Goal: Navigation & Orientation: Find specific page/section

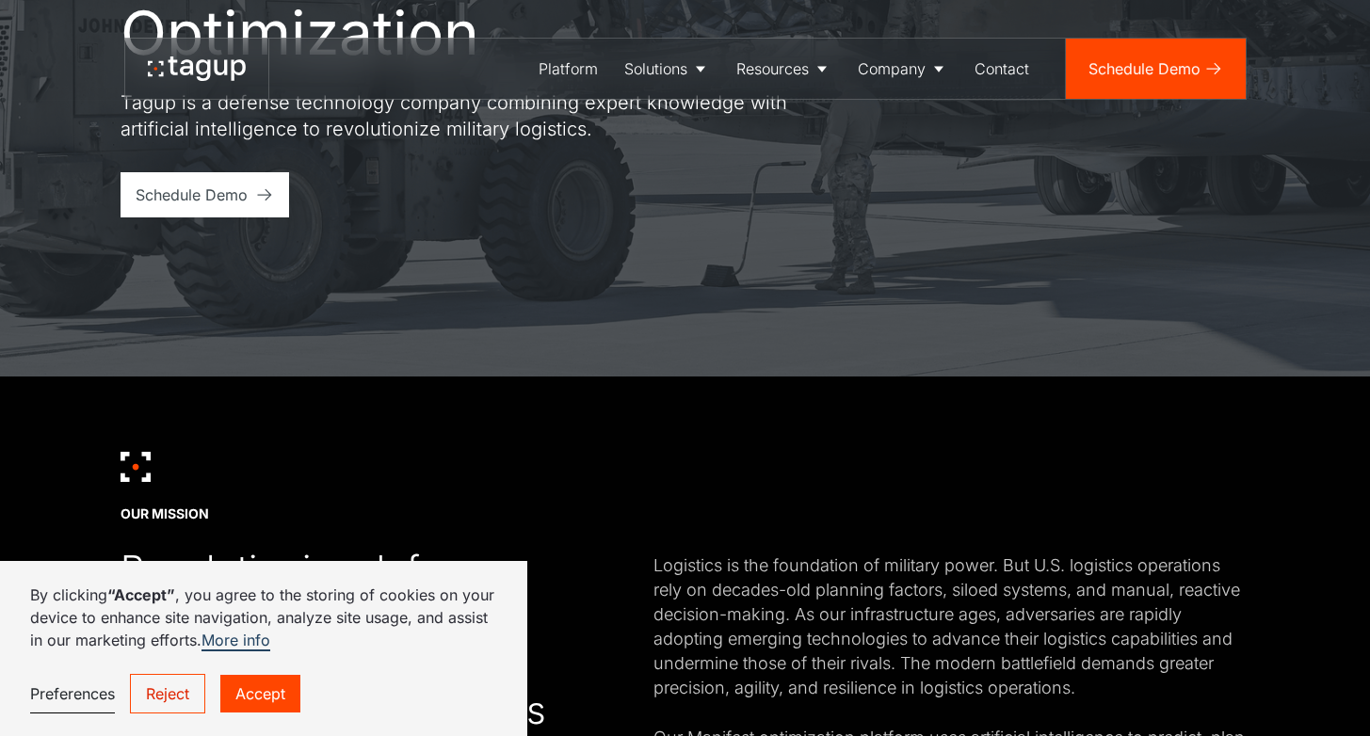
scroll to position [476, 0]
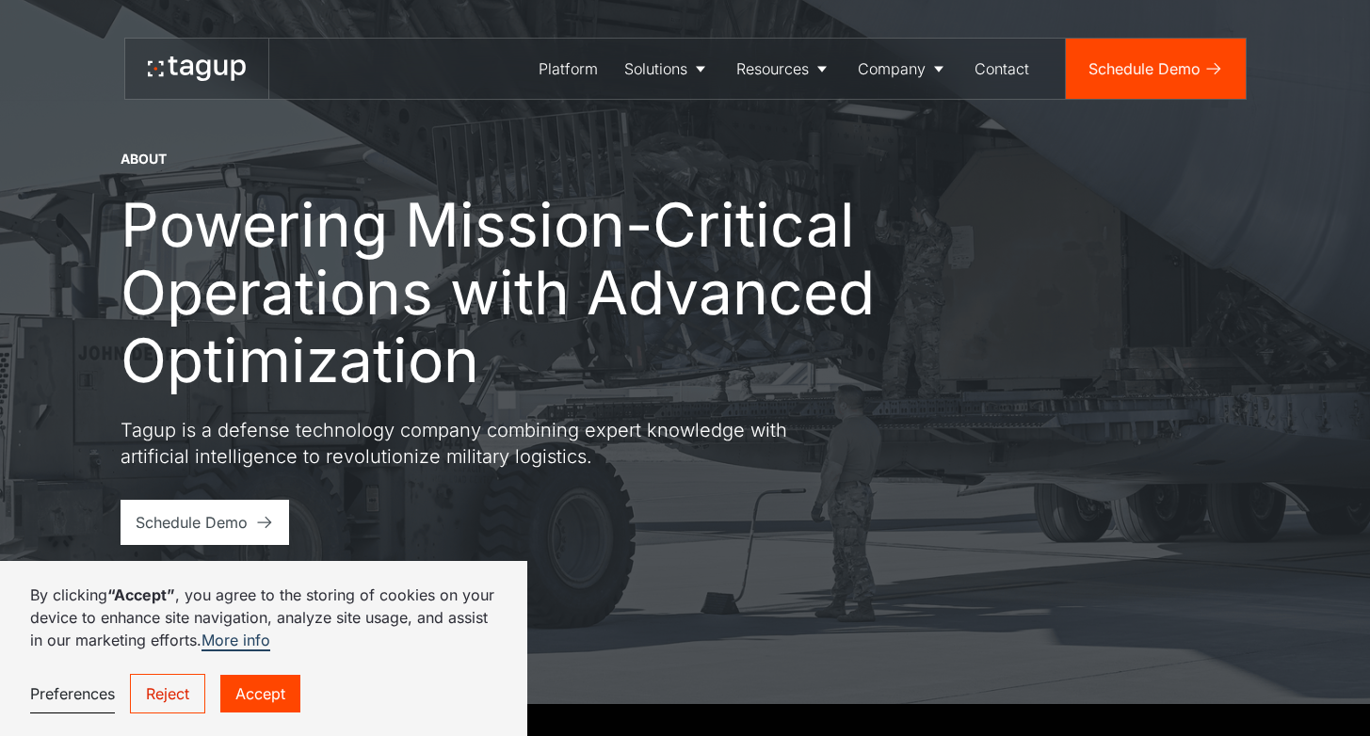
scroll to position [36, 0]
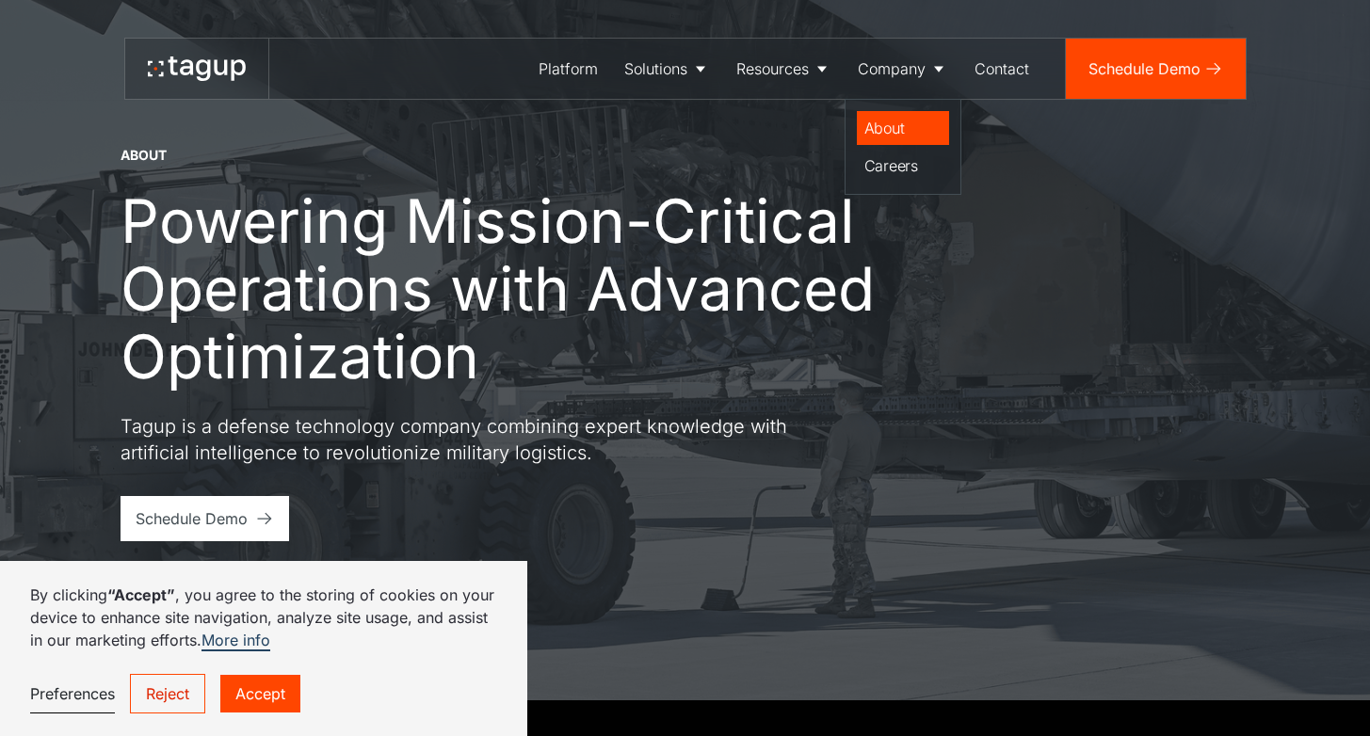
click at [891, 125] on div "About" at bounding box center [902, 128] width 77 height 23
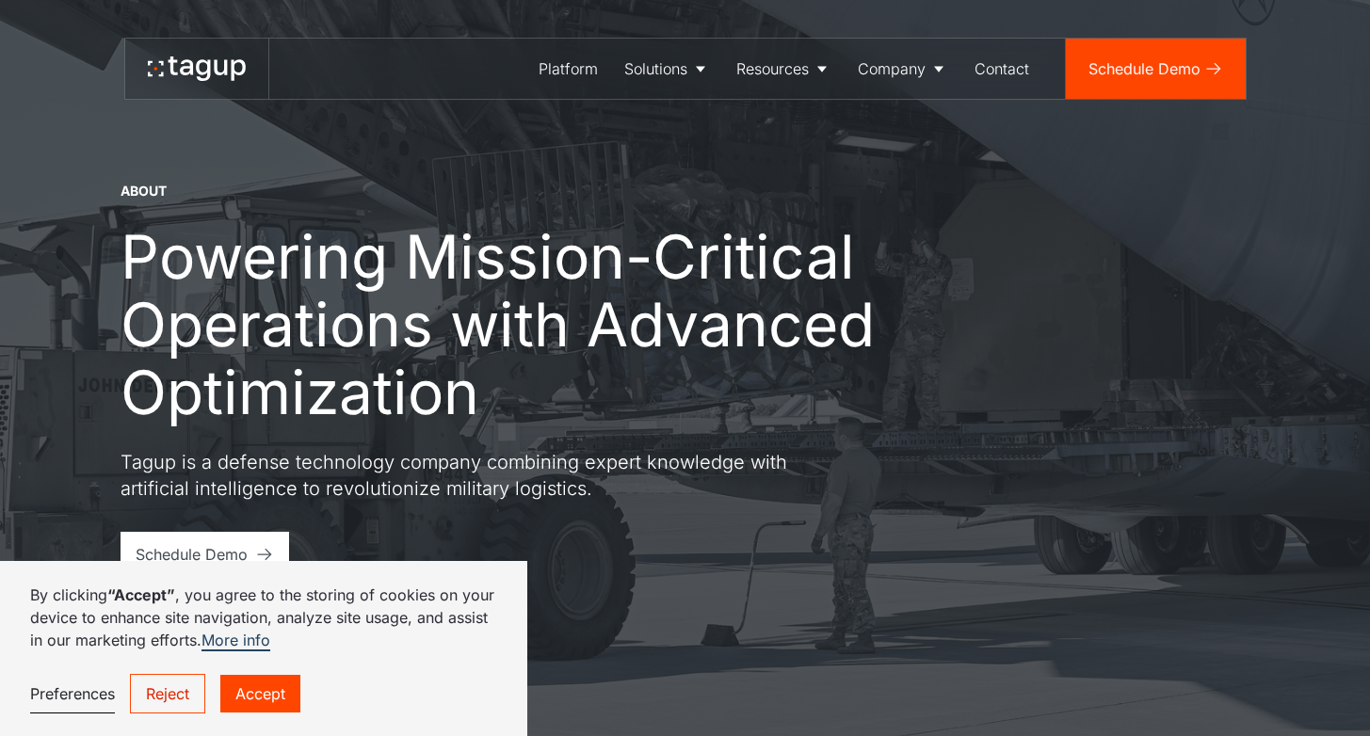
click at [174, 688] on link "Reject" at bounding box center [167, 694] width 75 height 40
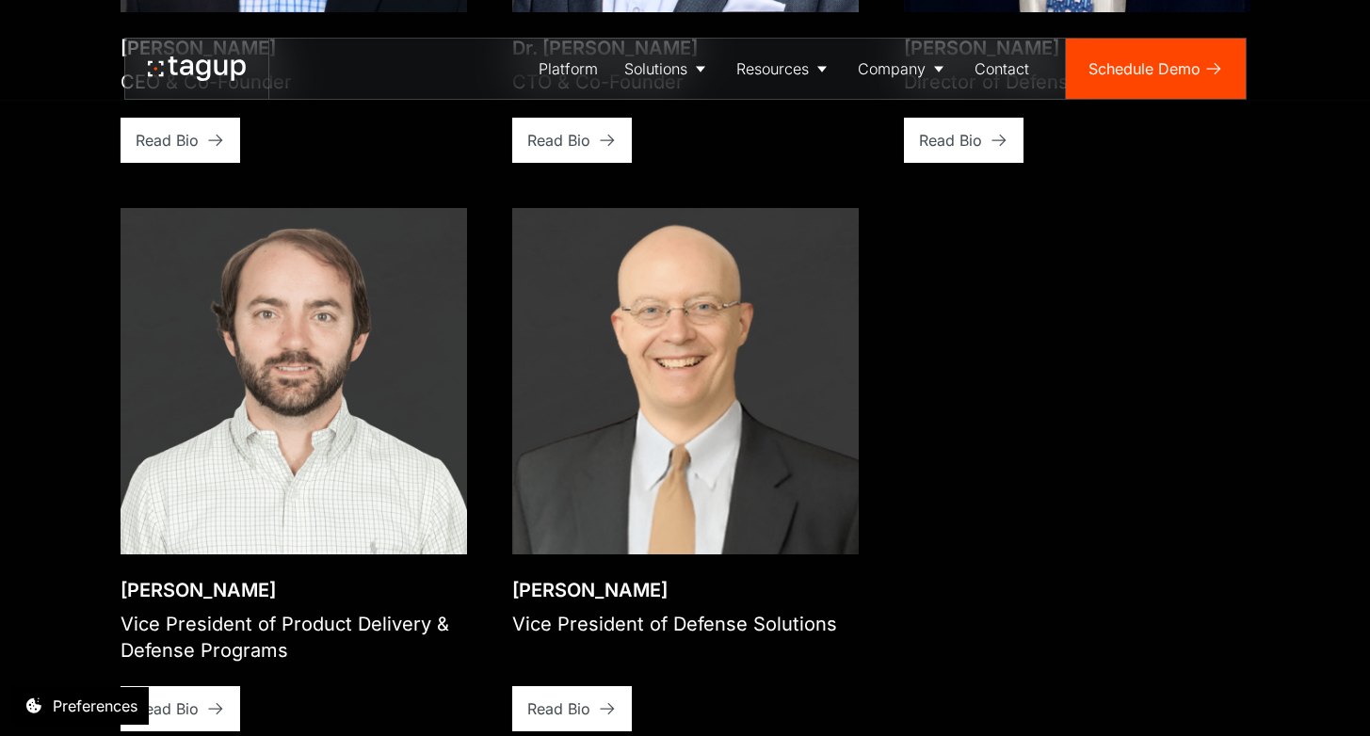
scroll to position [3159, 0]
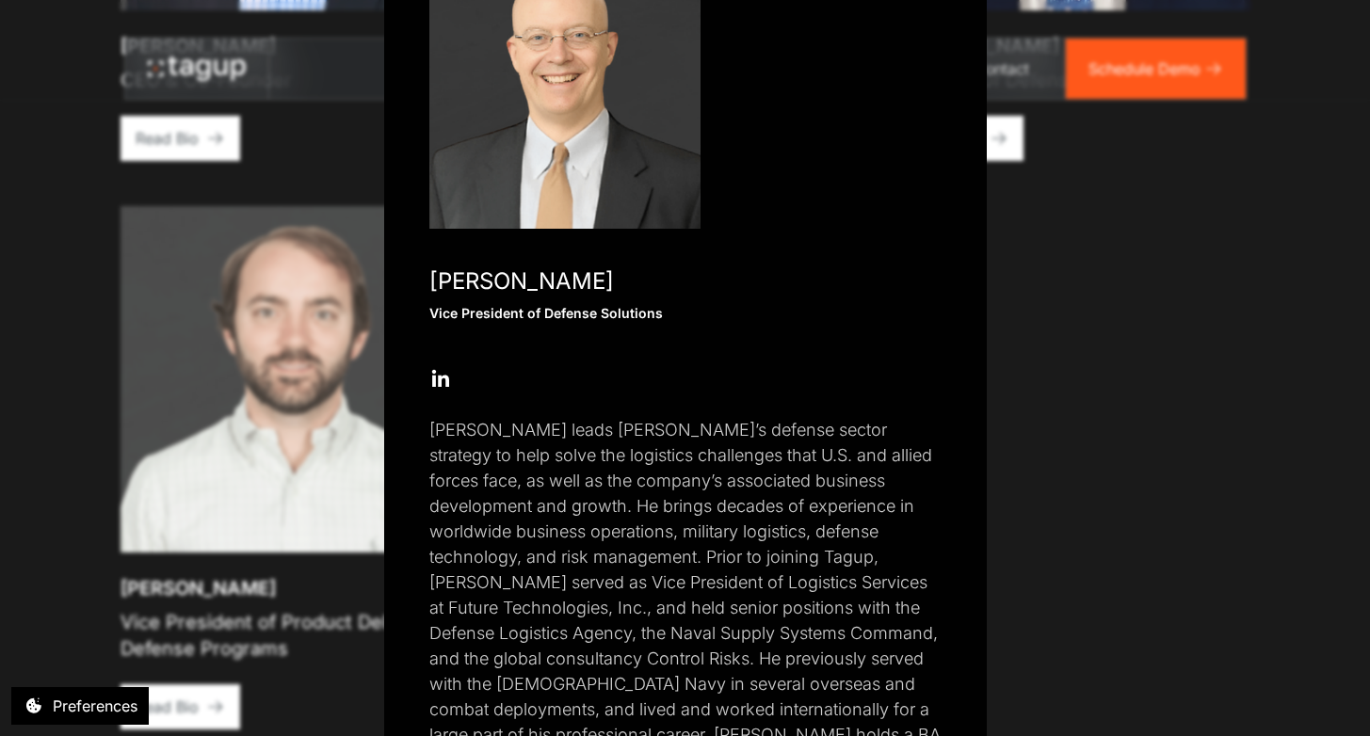
scroll to position [299, 0]
